Goal: Task Accomplishment & Management: Complete application form

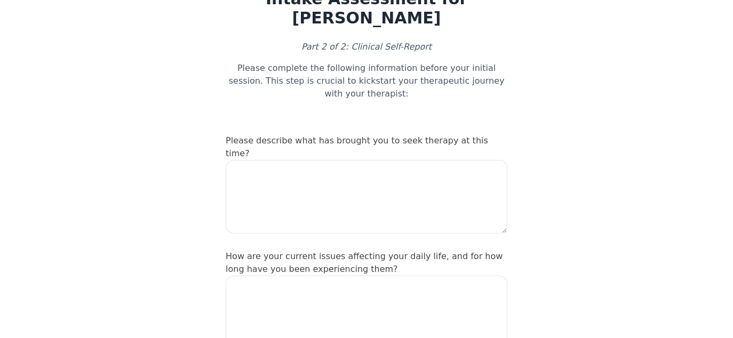
scroll to position [47, 0]
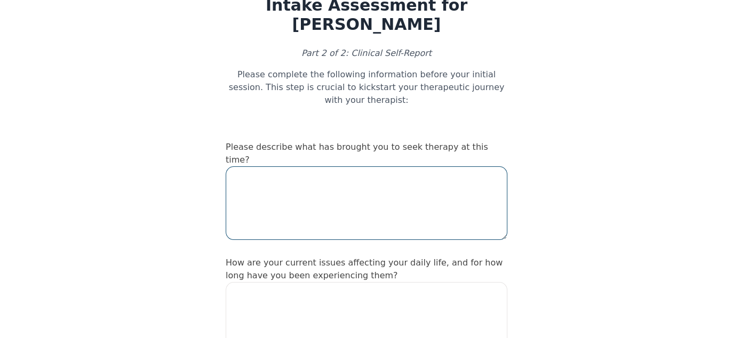
click at [280, 166] on textarea at bounding box center [367, 203] width 282 height 74
type textarea "I"
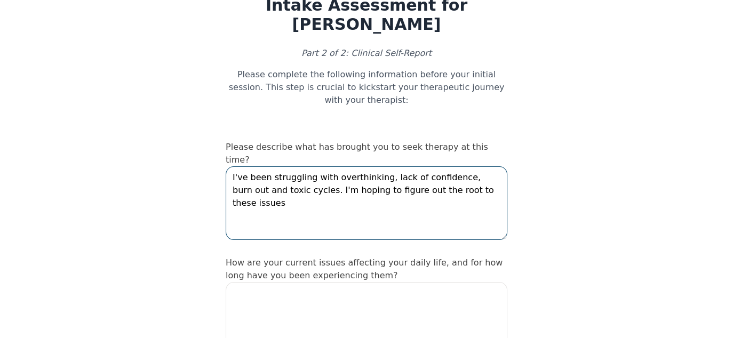
click at [421, 166] on textarea "I've been struggling with overthinking, lack of confidence, burn out and toxic …" at bounding box center [367, 203] width 282 height 74
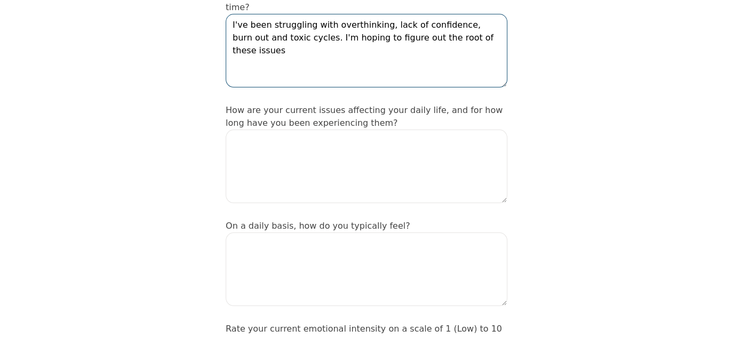
scroll to position [200, 0]
type textarea "I've been struggling with overthinking, lack of confidence, burn out and toxic …"
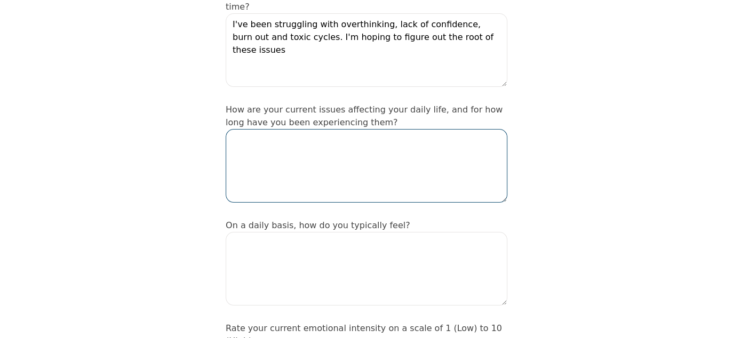
click at [292, 129] on textarea at bounding box center [367, 166] width 282 height 74
click at [342, 129] on textarea "Difficulty doing regular day to day activities" at bounding box center [367, 166] width 282 height 74
click at [461, 129] on textarea "Difficulty doing regular day-to-day activities" at bounding box center [367, 166] width 282 height 74
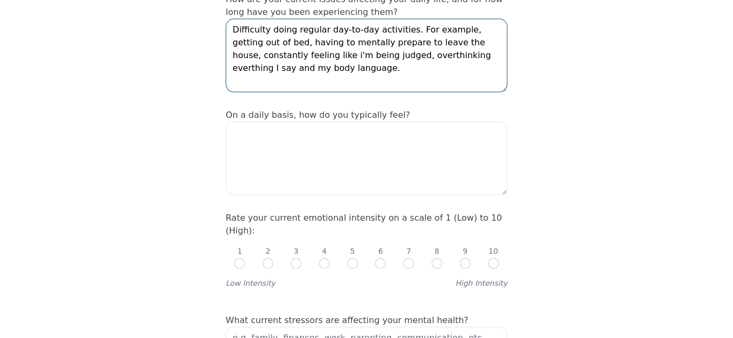
scroll to position [308, 0]
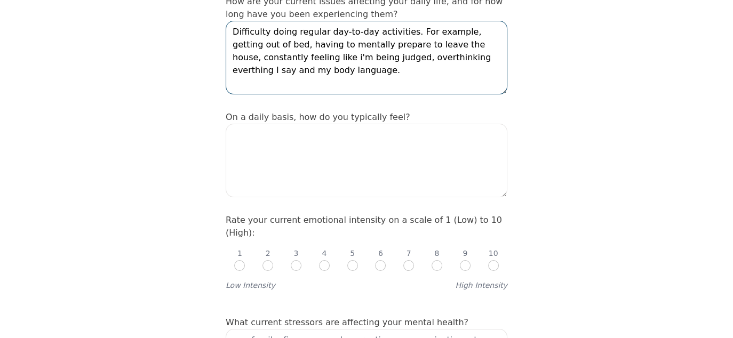
type textarea "Difficulty doing regular day-to-day activities. For example, getting out of bed…"
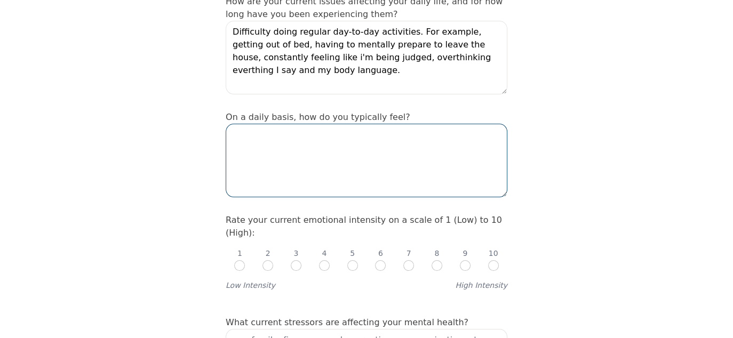
click at [338, 125] on textarea at bounding box center [367, 161] width 282 height 74
type textarea "P"
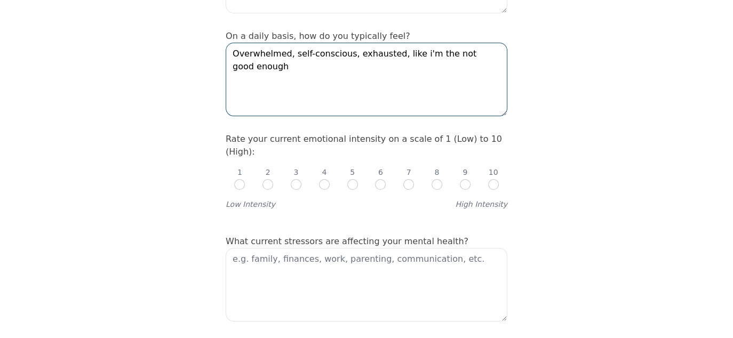
scroll to position [409, 0]
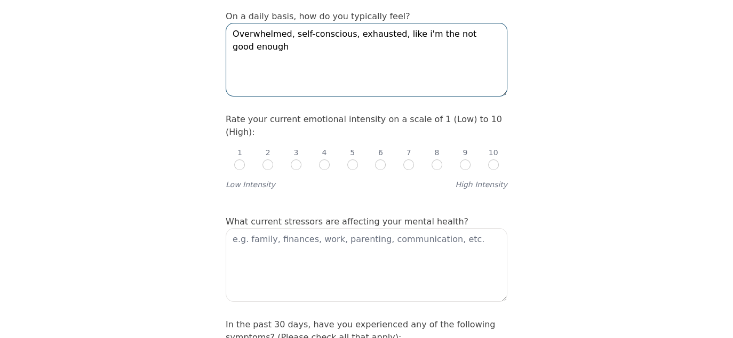
type textarea "Overwhelmed, self-conscious, exhausted, like i'm the not good enough"
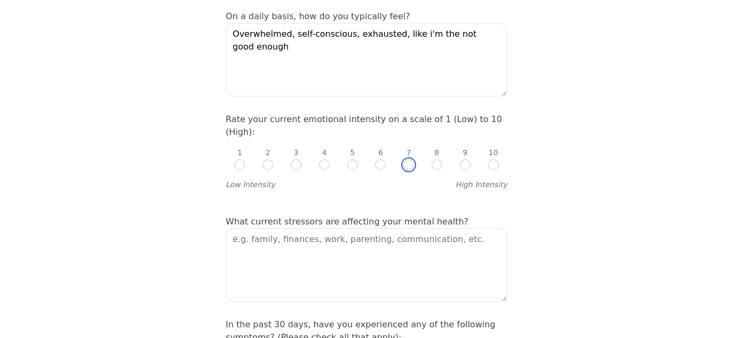
click at [412, 159] on input "radio" at bounding box center [408, 164] width 11 height 11
radio input "true"
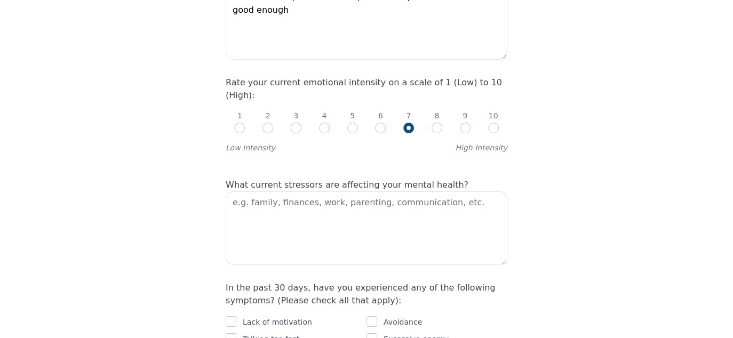
scroll to position [447, 0]
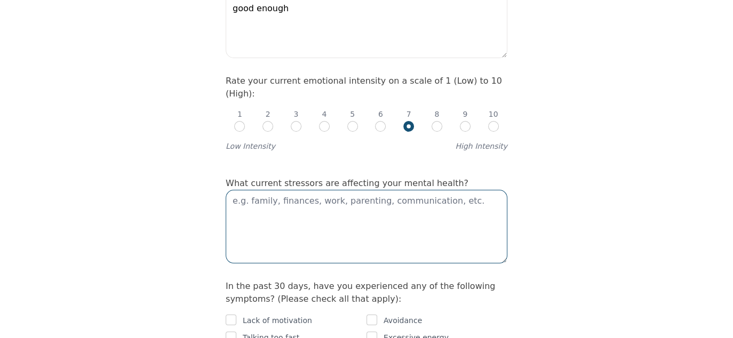
click at [350, 190] on textarea at bounding box center [367, 227] width 282 height 74
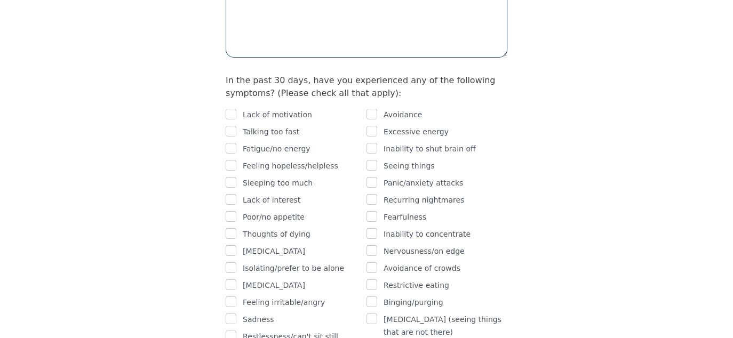
scroll to position [654, 0]
type textarea "Family, work, relationships"
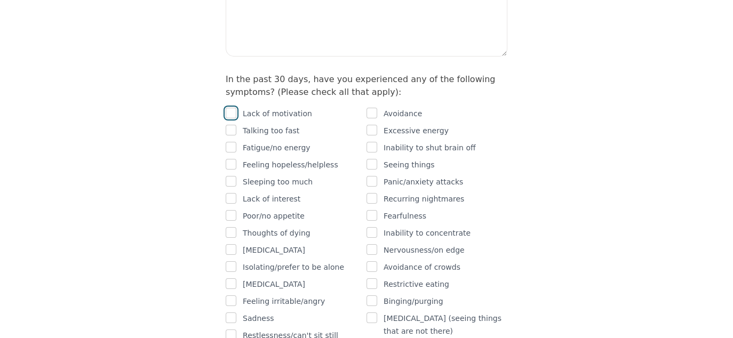
click at [230, 108] on input "checkbox" at bounding box center [231, 113] width 11 height 11
checkbox input "true"
click at [231, 142] on input "checkbox" at bounding box center [231, 147] width 11 height 11
checkbox input "true"
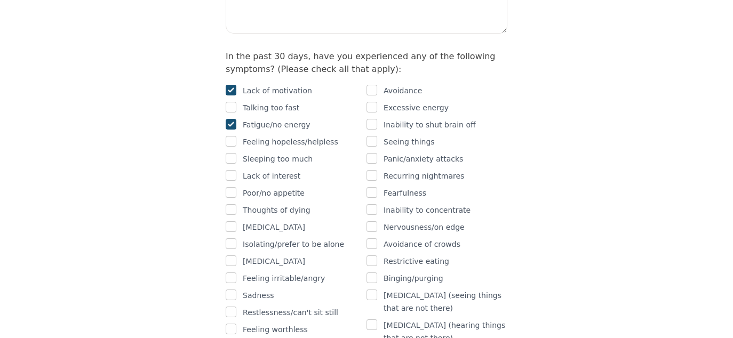
scroll to position [678, 0]
click at [229, 152] on input "checkbox" at bounding box center [231, 157] width 11 height 11
checkbox input "true"
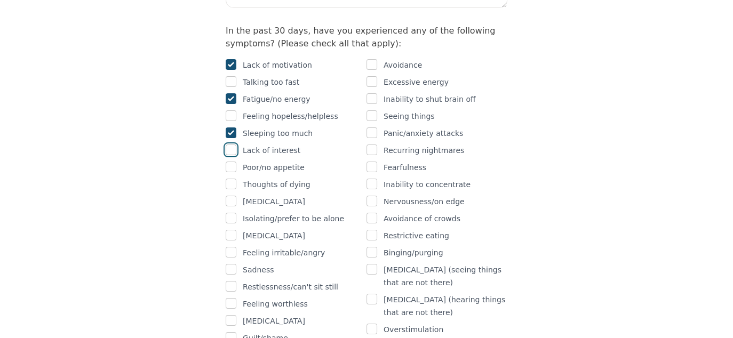
click at [229, 144] on input "checkbox" at bounding box center [231, 149] width 11 height 11
checkbox input "true"
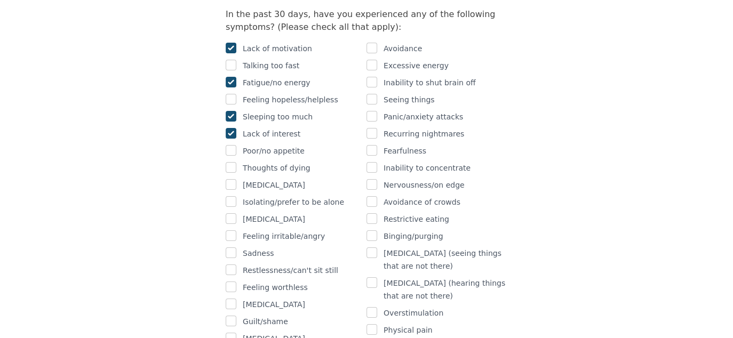
scroll to position [720, 0]
click at [229, 196] on input "checkbox" at bounding box center [231, 201] width 11 height 11
checkbox input "true"
click at [230, 230] on input "checkbox" at bounding box center [231, 235] width 11 height 11
checkbox input "true"
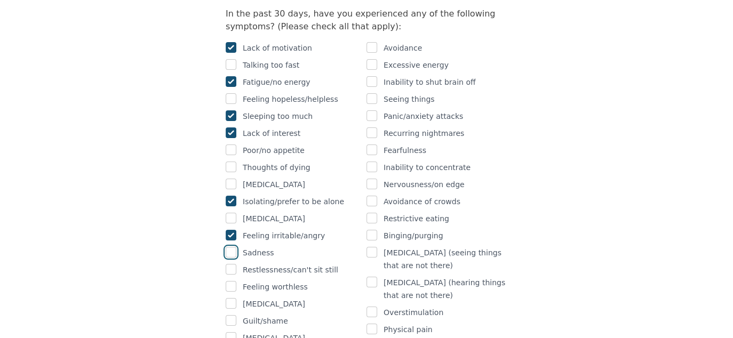
click at [230, 247] on input "checkbox" at bounding box center [231, 252] width 11 height 11
checkbox input "true"
click at [230, 264] on input "checkbox" at bounding box center [231, 269] width 11 height 11
checkbox input "true"
click at [231, 281] on input "checkbox" at bounding box center [231, 286] width 11 height 11
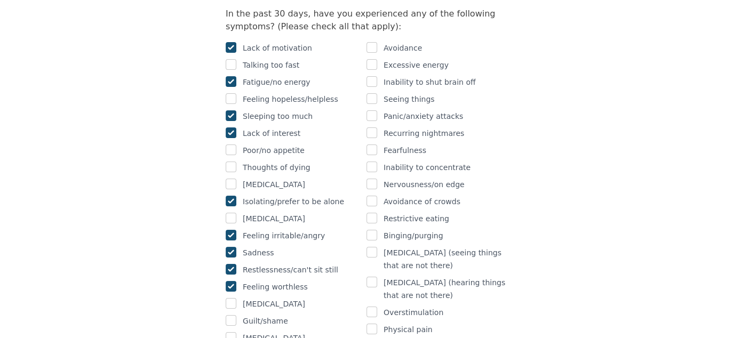
checkbox input "true"
click at [231, 315] on input "checkbox" at bounding box center [231, 320] width 11 height 11
checkbox input "true"
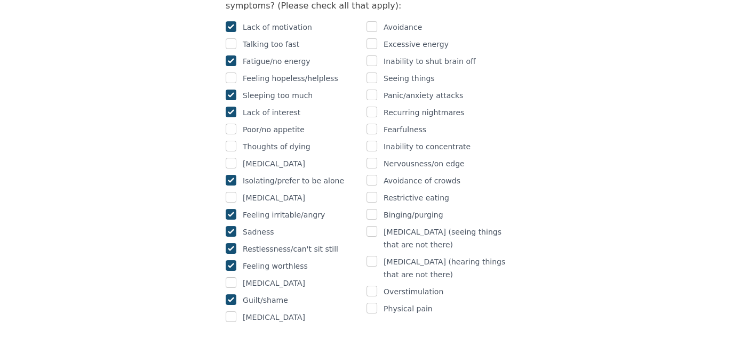
scroll to position [742, 0]
click at [229, 310] on input "checkbox" at bounding box center [231, 315] width 11 height 11
checkbox input "true"
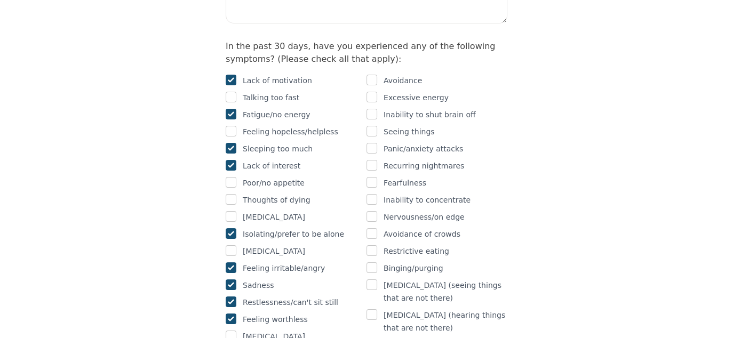
scroll to position [684, 0]
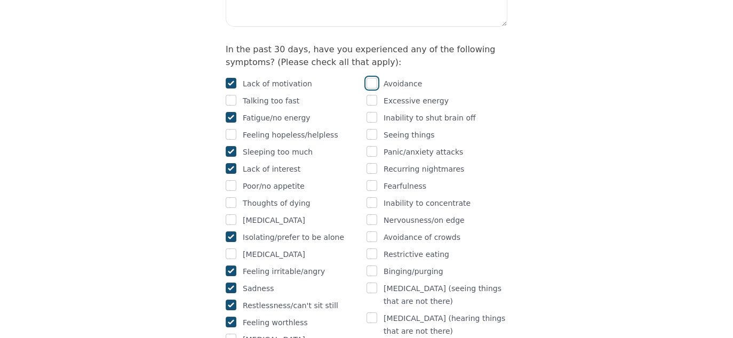
click at [370, 78] on input "checkbox" at bounding box center [371, 83] width 11 height 11
checkbox input "true"
click at [374, 112] on input "checkbox" at bounding box center [371, 117] width 11 height 11
checkbox input "true"
click at [372, 197] on input "checkbox" at bounding box center [371, 202] width 11 height 11
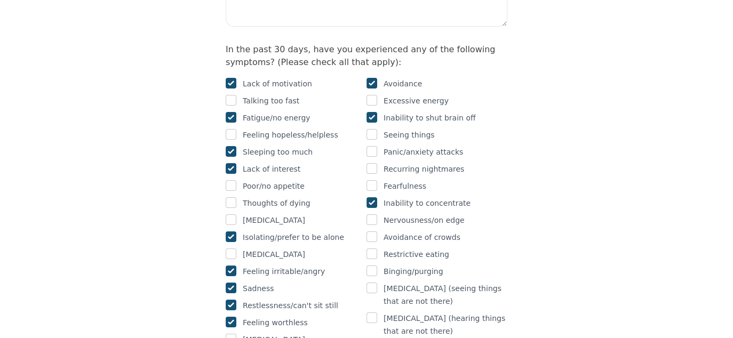
checkbox input "true"
click at [372, 214] on input "checkbox" at bounding box center [371, 219] width 11 height 11
checkbox input "true"
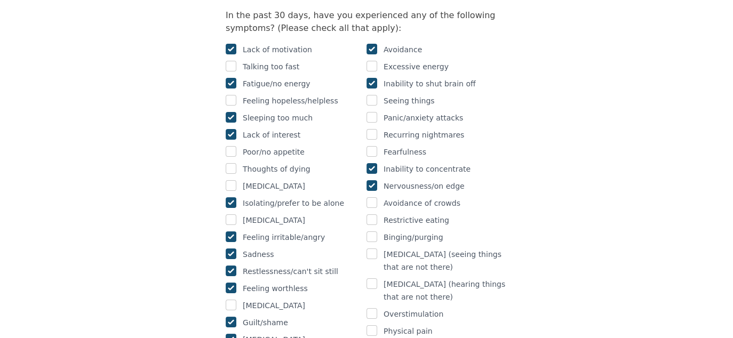
scroll to position [720, 0]
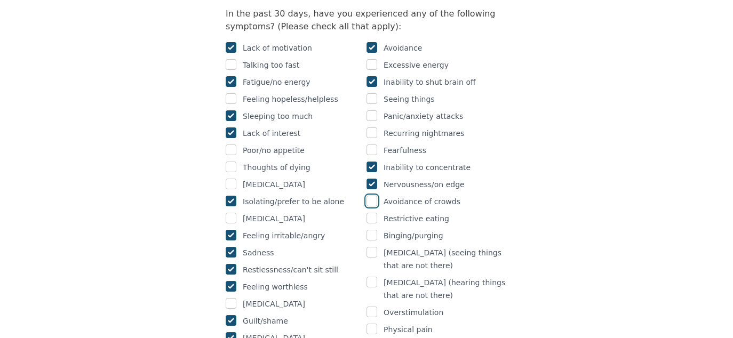
click at [373, 196] on input "checkbox" at bounding box center [371, 201] width 11 height 11
checkbox input "true"
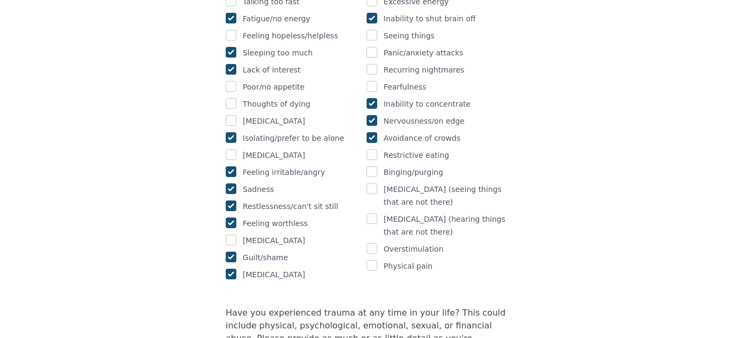
scroll to position [791, 0]
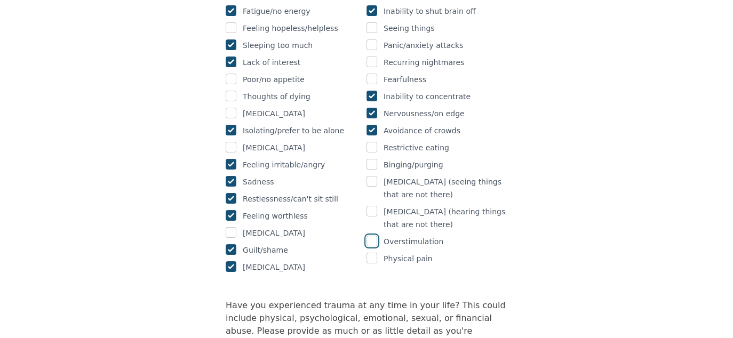
click at [371, 236] on input "checkbox" at bounding box center [371, 241] width 11 height 11
checkbox input "true"
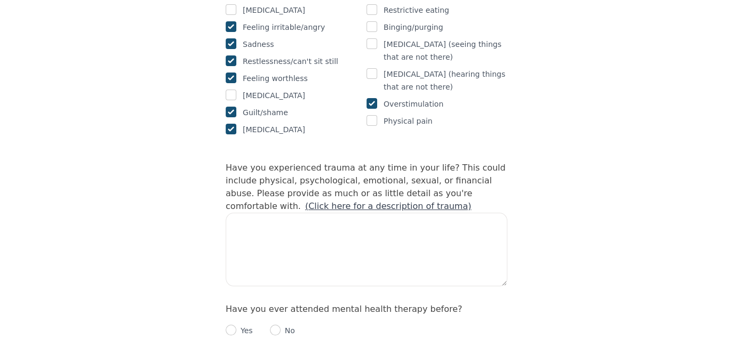
scroll to position [930, 0]
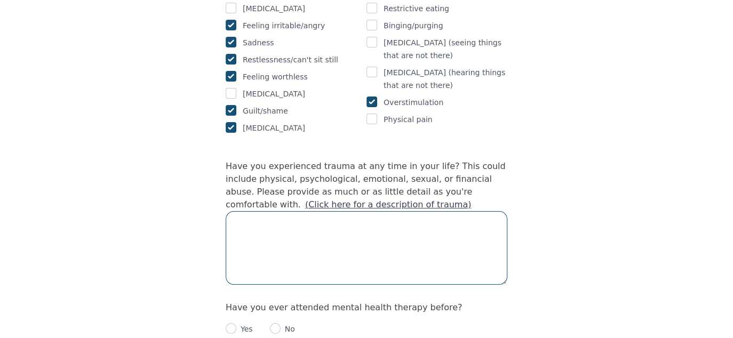
click at [293, 211] on textarea at bounding box center [367, 248] width 282 height 74
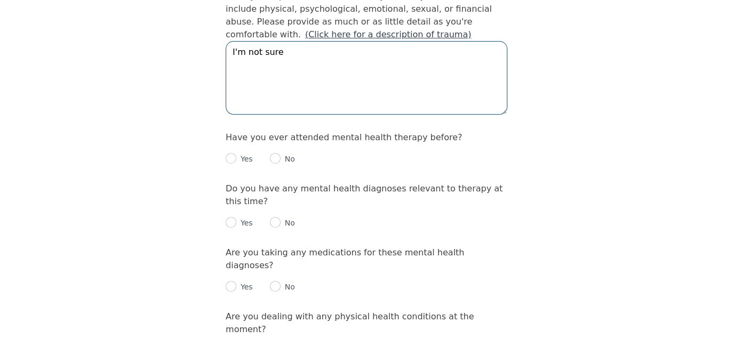
scroll to position [1101, 0]
type textarea "I'm not sure"
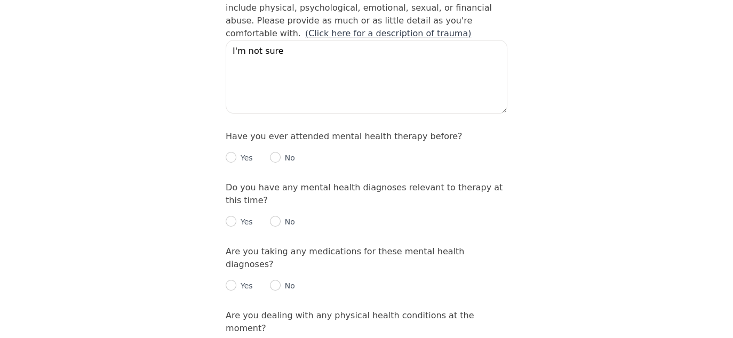
click at [226, 151] on div "Yes" at bounding box center [239, 157] width 27 height 13
click at [228, 152] on input "radio" at bounding box center [231, 157] width 11 height 11
radio input "true"
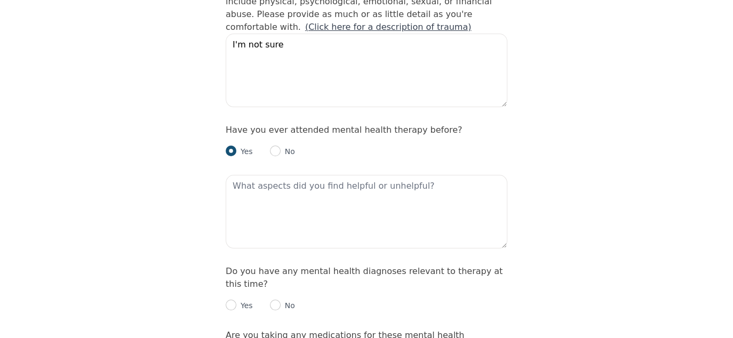
scroll to position [1108, 0]
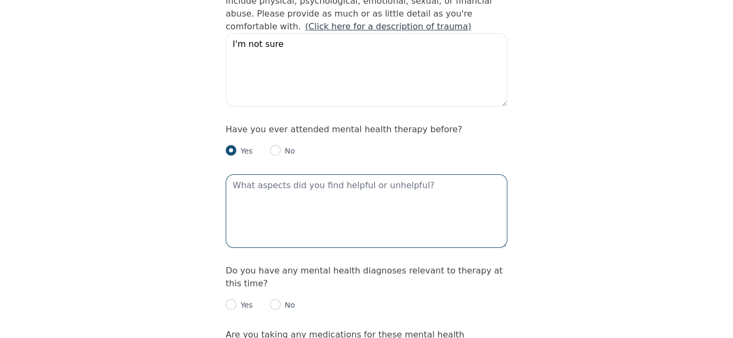
click at [257, 174] on textarea at bounding box center [367, 211] width 282 height 74
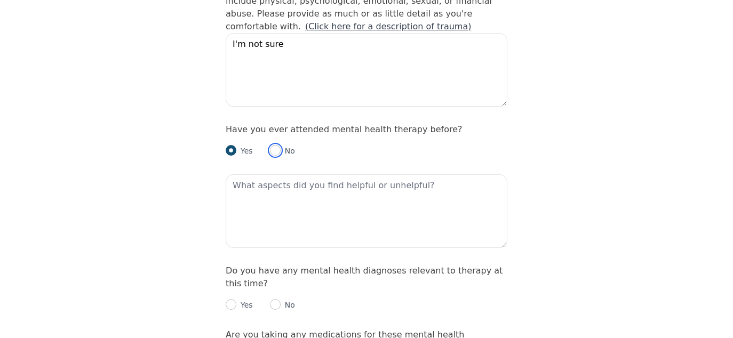
click at [276, 145] on input "radio" at bounding box center [275, 150] width 11 height 11
radio input "true"
radio input "false"
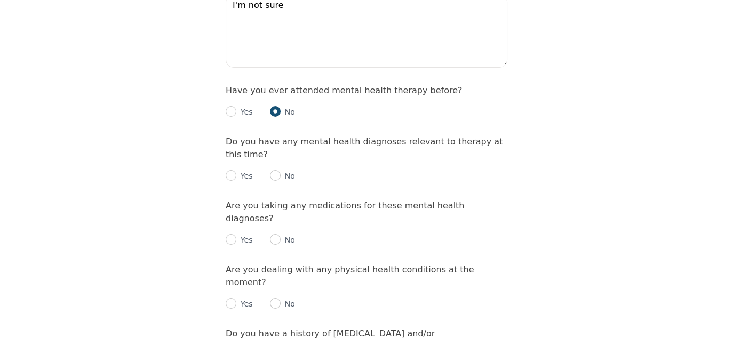
scroll to position [1147, 0]
click at [232, 170] on input "radio" at bounding box center [231, 175] width 11 height 11
radio input "true"
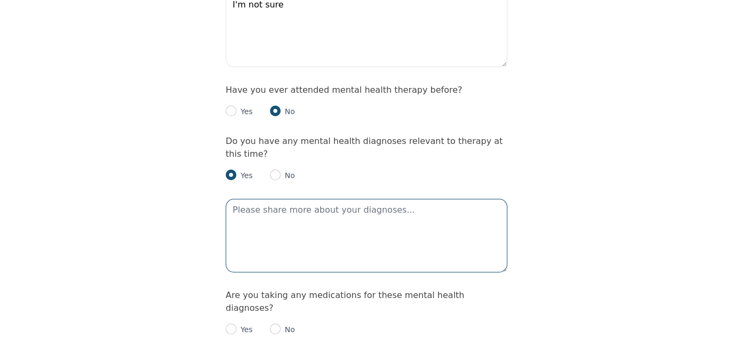
click at [275, 199] on textarea at bounding box center [367, 236] width 282 height 74
type textarea "Anxiety"
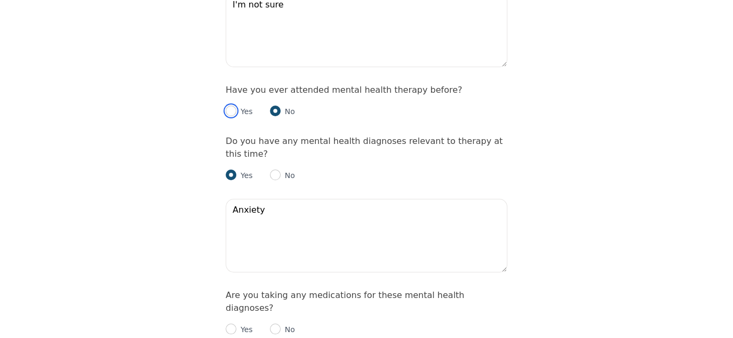
click at [229, 106] on input "radio" at bounding box center [231, 111] width 11 height 11
radio input "true"
radio input "false"
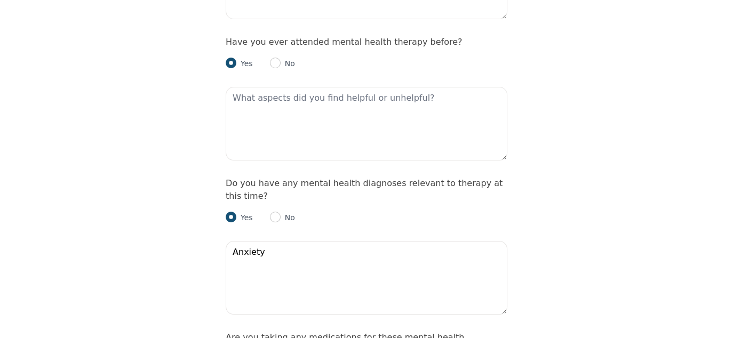
scroll to position [1183, 0]
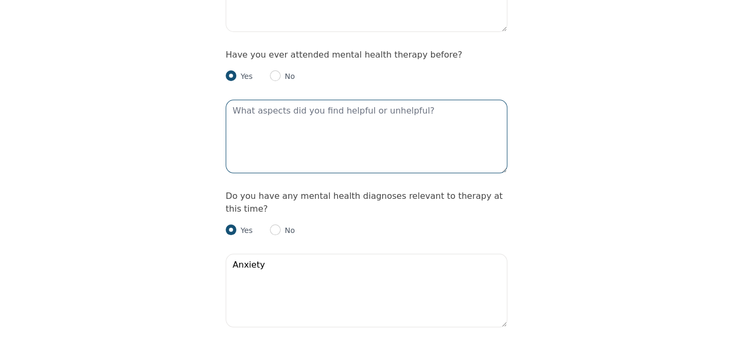
click at [263, 100] on textarea at bounding box center [367, 137] width 282 height 74
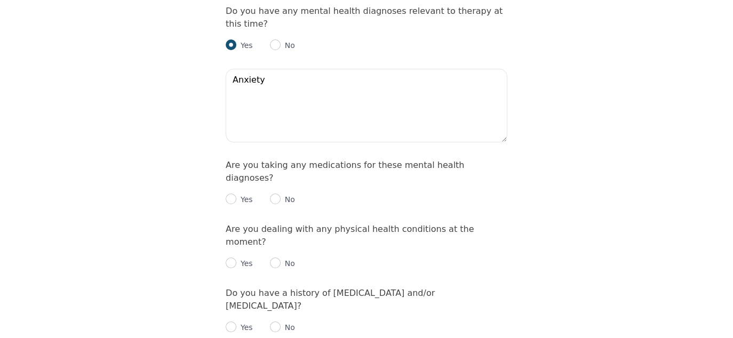
scroll to position [1367, 0]
type textarea "I don't remember, it was a long time ago and only 1-2 sessions"
click at [274, 194] on input "radio" at bounding box center [275, 199] width 11 height 11
radio input "true"
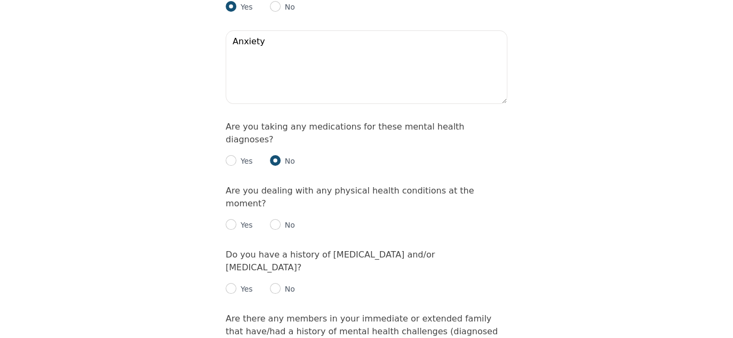
scroll to position [1407, 0]
click at [271, 219] on input "radio" at bounding box center [275, 224] width 11 height 11
radio input "true"
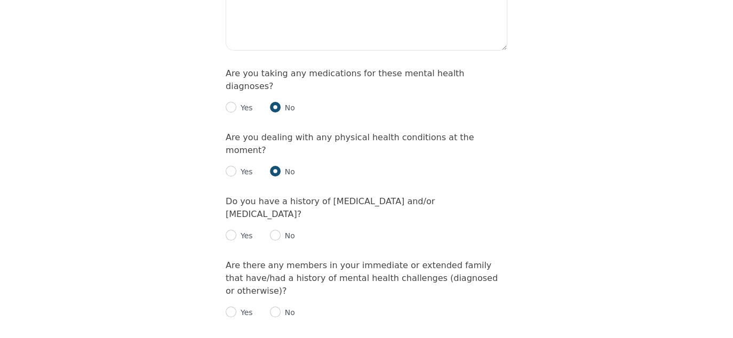
scroll to position [1460, 0]
click at [270, 229] on input "radio" at bounding box center [275, 234] width 11 height 11
radio input "true"
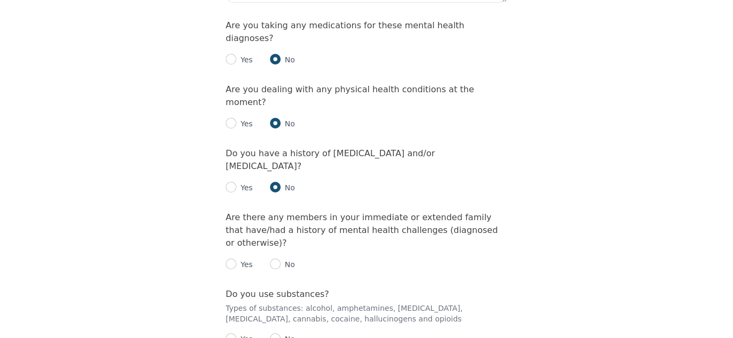
scroll to position [1508, 0]
click at [274, 258] on input "radio" at bounding box center [275, 263] width 11 height 11
radio input "true"
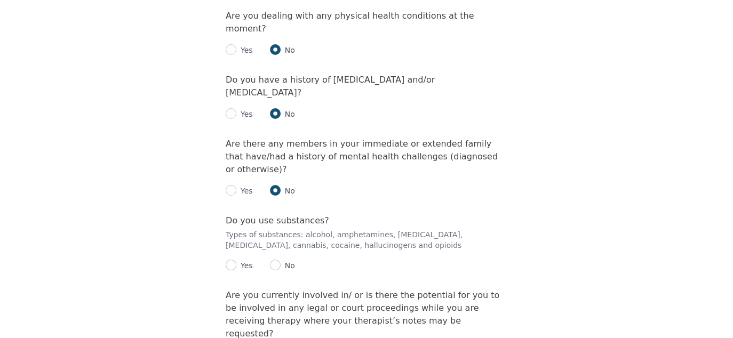
scroll to position [1582, 0]
click at [230, 259] on input "radio" at bounding box center [231, 264] width 11 height 11
radio input "true"
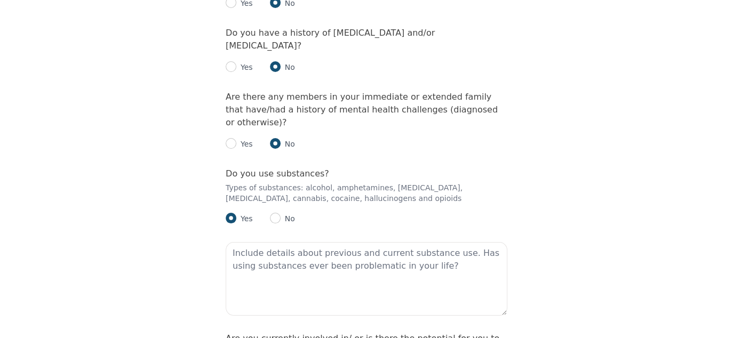
scroll to position [1628, 0]
click at [263, 242] on textarea at bounding box center [367, 279] width 282 height 74
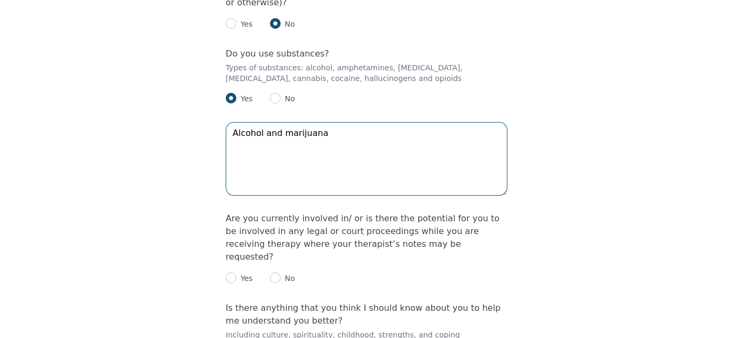
scroll to position [1748, 0]
type textarea "Alcohol and marijuana"
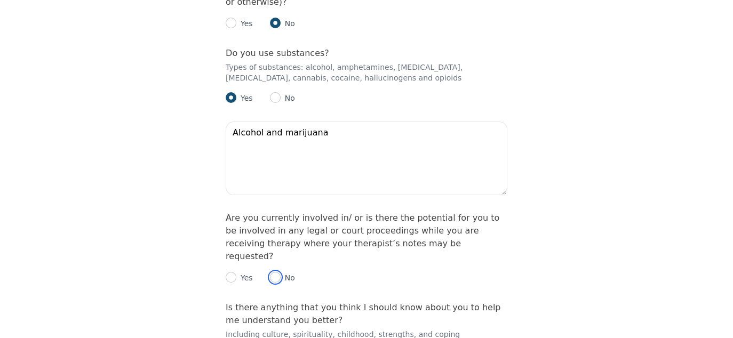
click at [274, 272] on input "radio" at bounding box center [275, 277] width 11 height 11
radio input "true"
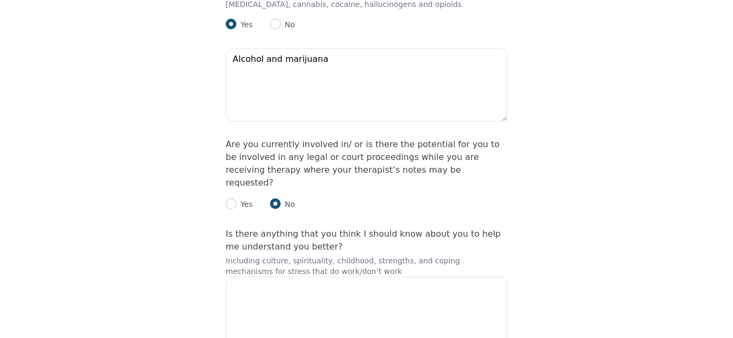
scroll to position [1822, 0]
click at [278, 276] on textarea at bounding box center [367, 313] width 282 height 74
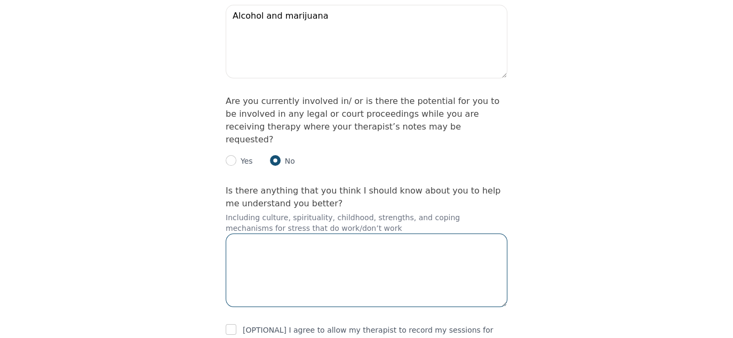
scroll to position [1870, 0]
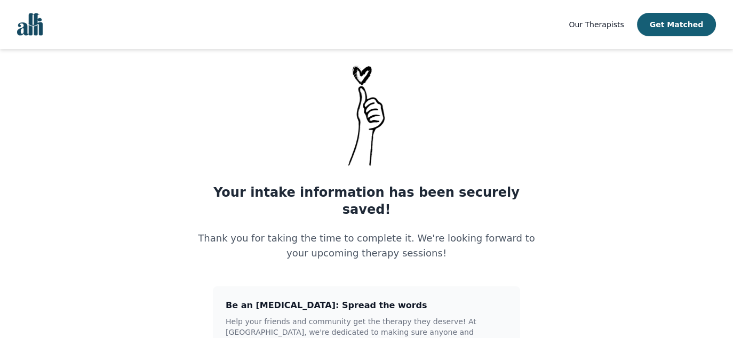
scroll to position [20, 0]
